Goal: Transaction & Acquisition: Download file/media

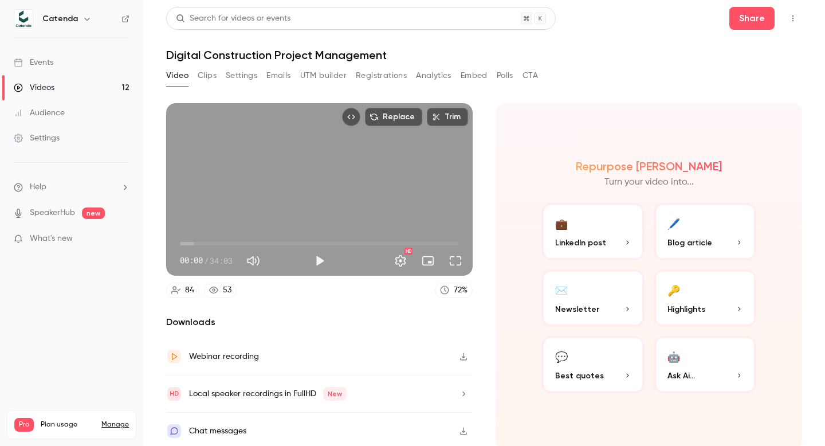
click at [379, 75] on button "Registrations" at bounding box center [381, 75] width 51 height 18
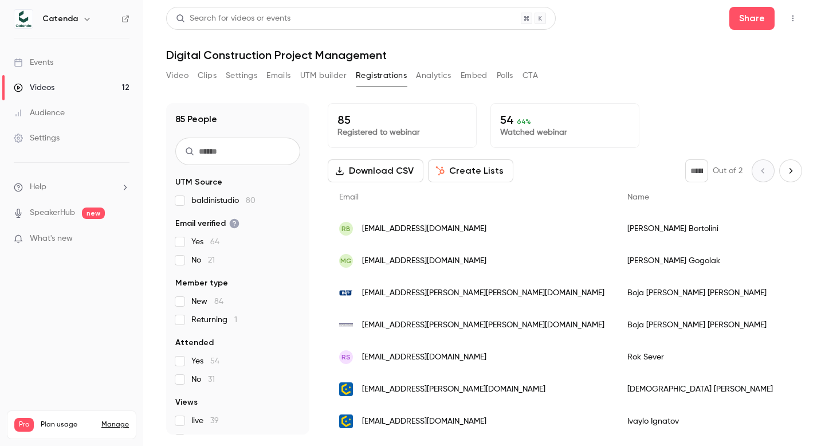
click at [378, 170] on button "Download CSV" at bounding box center [376, 170] width 96 height 23
click at [430, 34] on header "Search for videos or events Share Digital Construction Project Management" at bounding box center [484, 34] width 636 height 55
drag, startPoint x: 632, startPoint y: 132, endPoint x: 430, endPoint y: 76, distance: 208.9
click at [430, 76] on button "Analytics" at bounding box center [434, 75] width 36 height 18
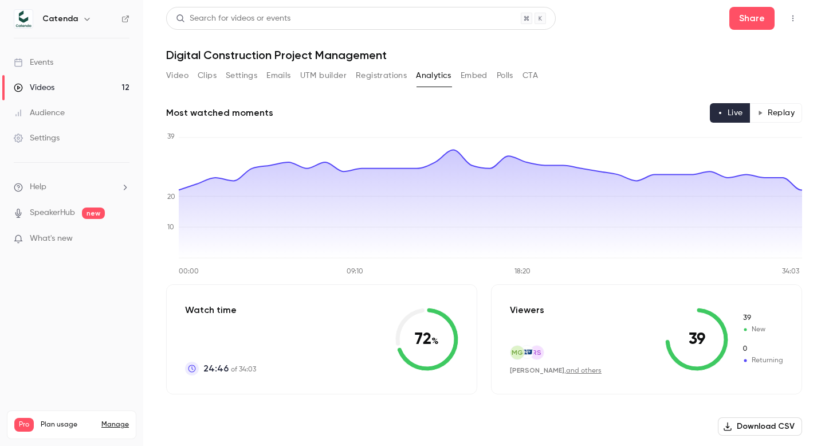
click at [708, 48] on h1 "Digital Construction Project Management" at bounding box center [484, 55] width 636 height 14
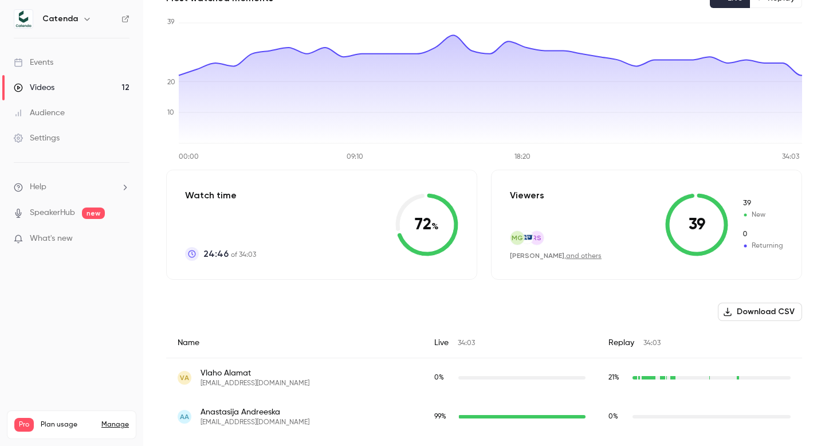
scroll to position [203, 0]
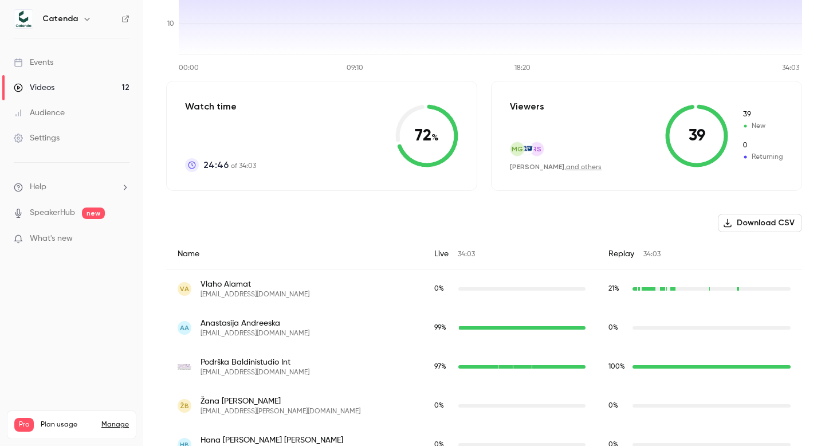
click at [747, 220] on button "Download CSV" at bounding box center [760, 223] width 84 height 18
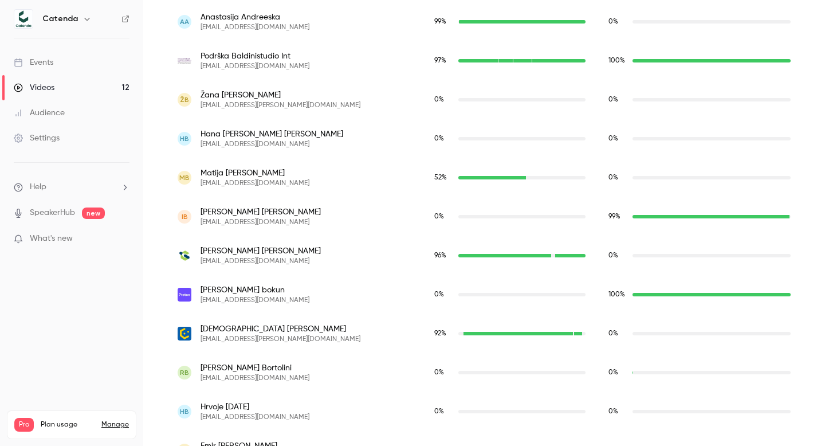
scroll to position [517, 0]
